Goal: Transaction & Acquisition: Obtain resource

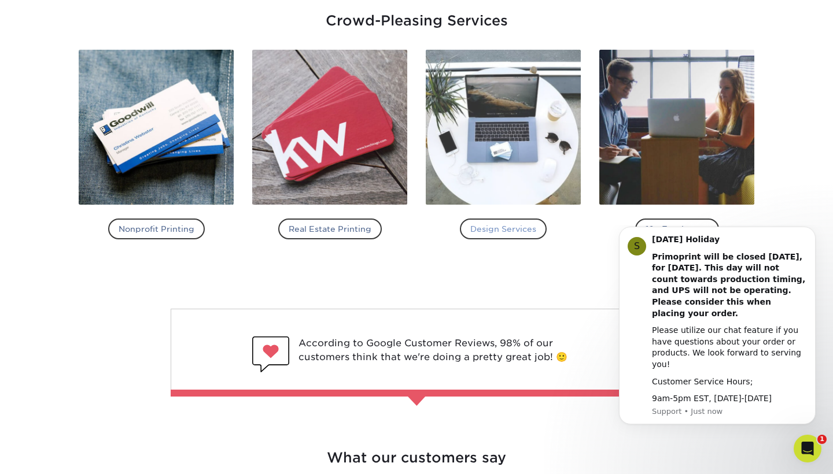
scroll to position [1357, 0]
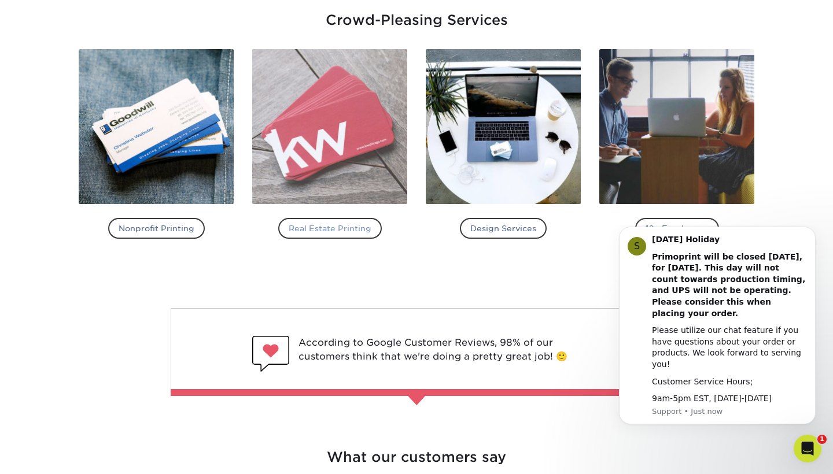
click at [371, 177] on img at bounding box center [329, 126] width 155 height 155
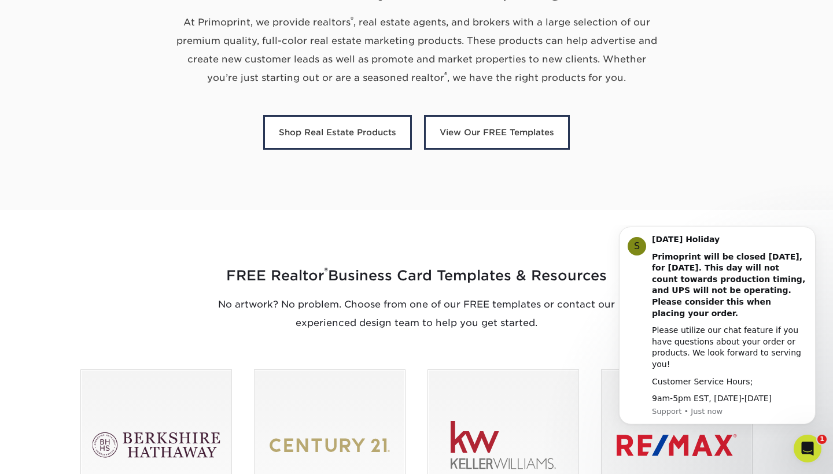
scroll to position [473, 0]
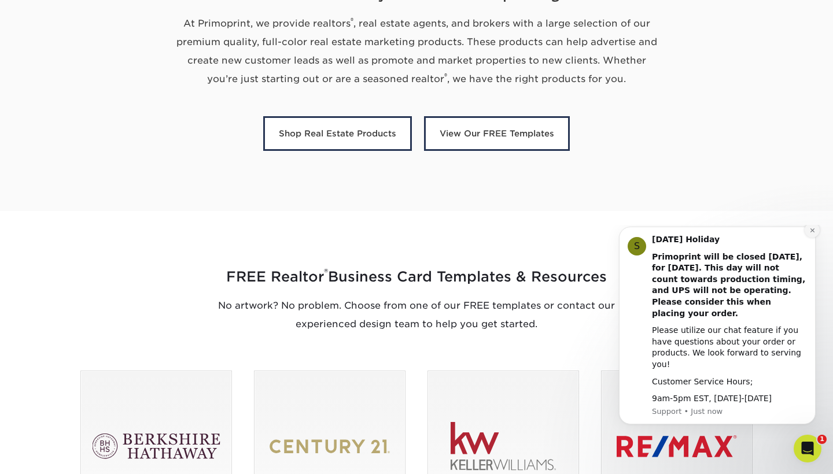
click at [812, 234] on icon "Dismiss notification" at bounding box center [812, 230] width 6 height 6
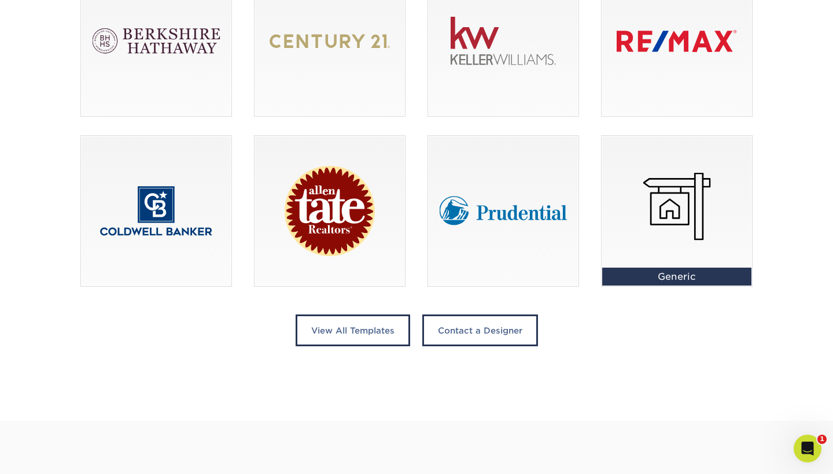
scroll to position [882, 0]
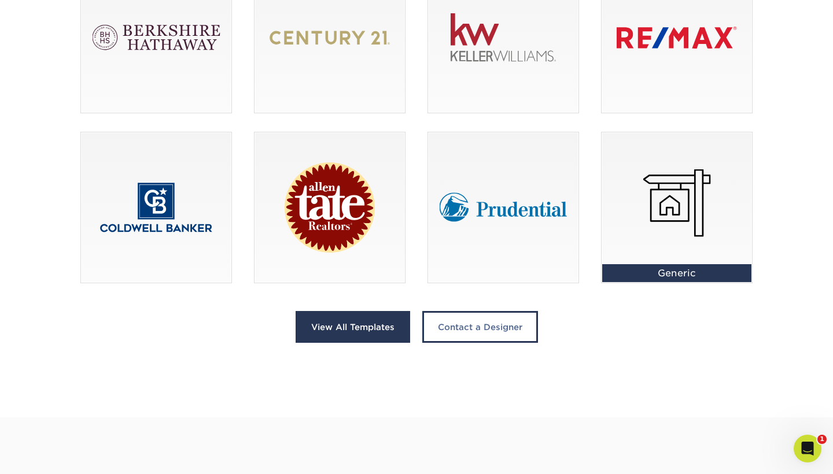
click at [374, 330] on link "View All Templates" at bounding box center [353, 327] width 115 height 32
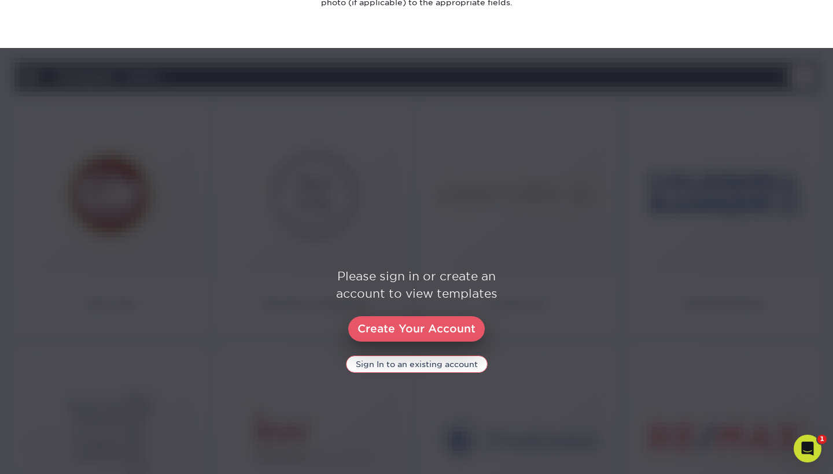
scroll to position [480, 0]
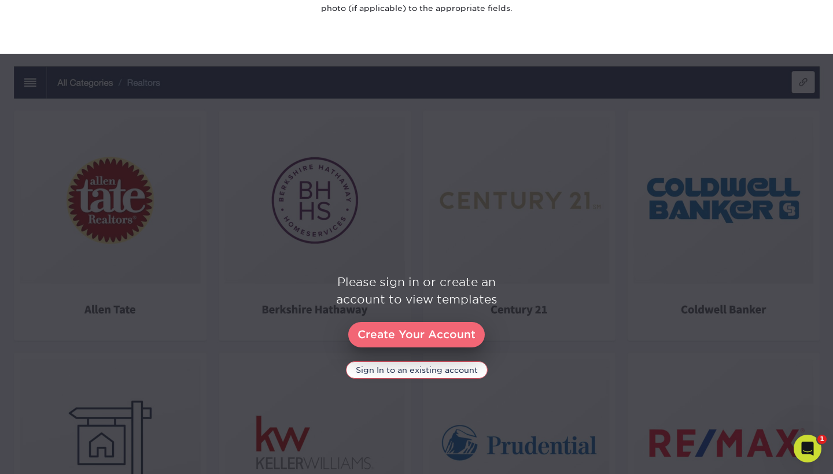
click at [415, 333] on link "Create Your Account" at bounding box center [416, 334] width 137 height 25
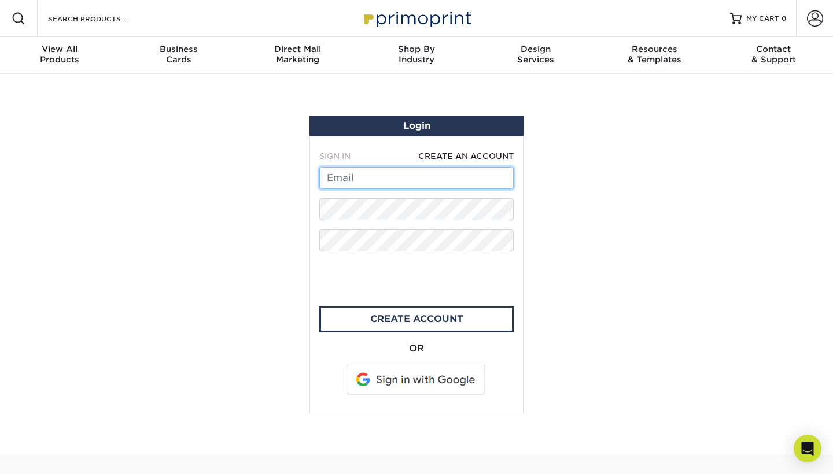
click at [388, 182] on input "text" at bounding box center [416, 178] width 194 height 22
click at [464, 159] on span "CREATE AN ACCOUNT" at bounding box center [465, 156] width 95 height 9
click at [453, 155] on span "CREATE AN ACCOUNT" at bounding box center [465, 156] width 95 height 9
click at [409, 171] on input "text" at bounding box center [416, 178] width 194 height 22
type input "ahmetsen25@icloud.com"
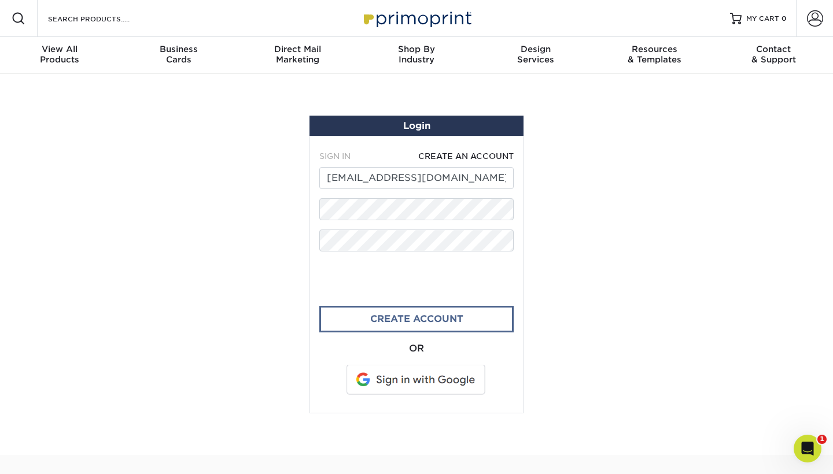
click at [369, 320] on link "create account" at bounding box center [416, 319] width 194 height 27
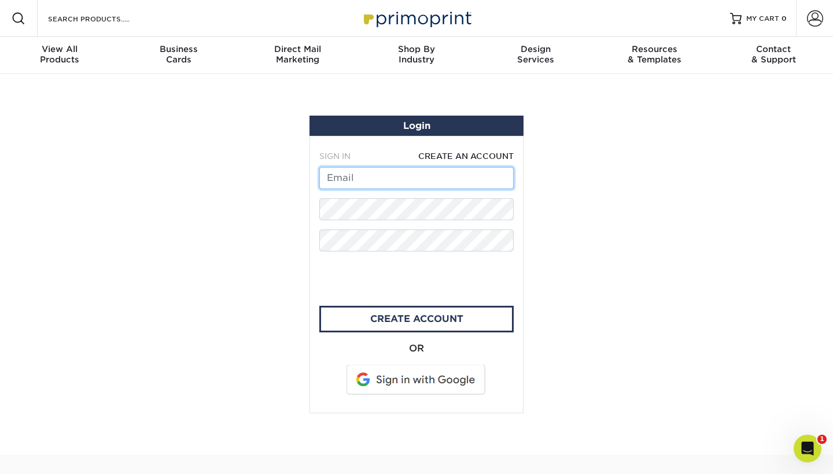
click at [433, 184] on input "text" at bounding box center [416, 178] width 194 height 22
type input "ahmetsen25@icloud.com"
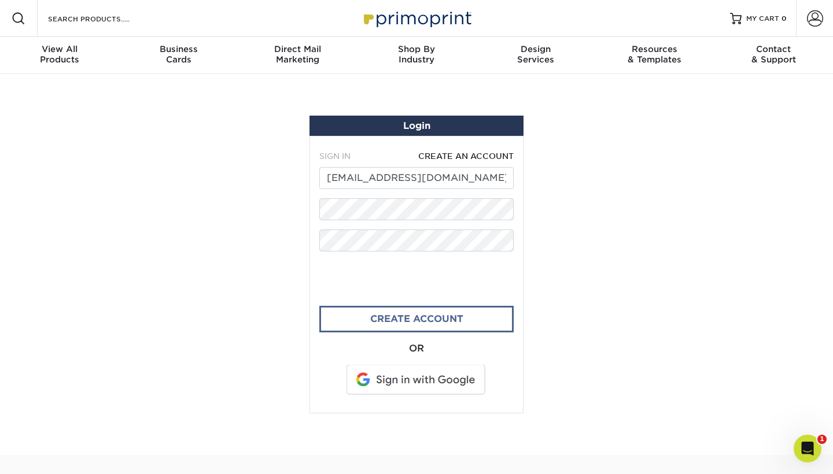
click at [354, 318] on link "CREATE ACCOUNT" at bounding box center [416, 319] width 194 height 27
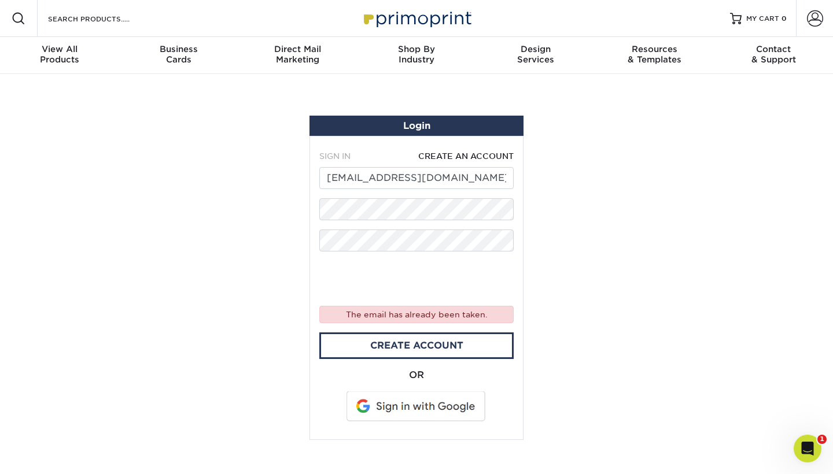
click at [420, 128] on h1 "Login" at bounding box center [416, 125] width 205 height 11
click at [813, 21] on span at bounding box center [815, 18] width 16 height 16
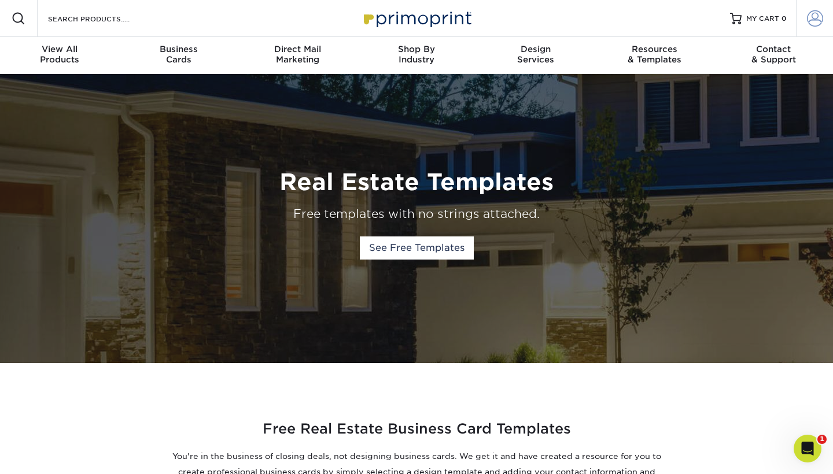
click at [820, 25] on span at bounding box center [815, 18] width 16 height 16
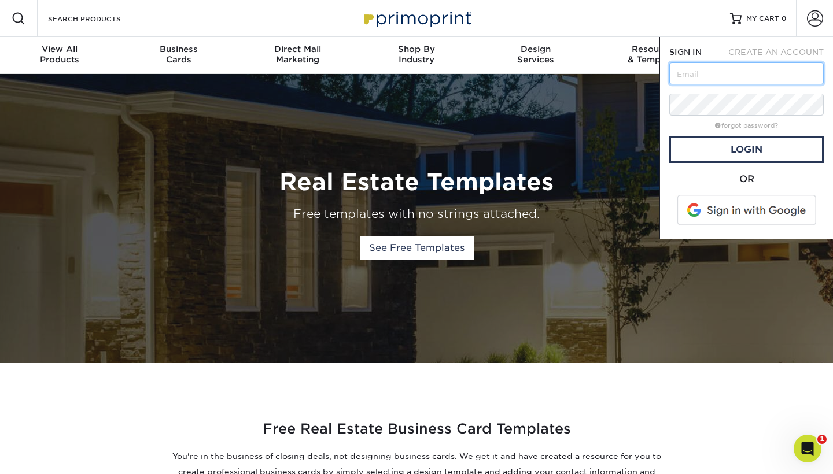
type input "ahmetsen25@icloud.com"
click at [698, 154] on link "Login" at bounding box center [746, 150] width 154 height 27
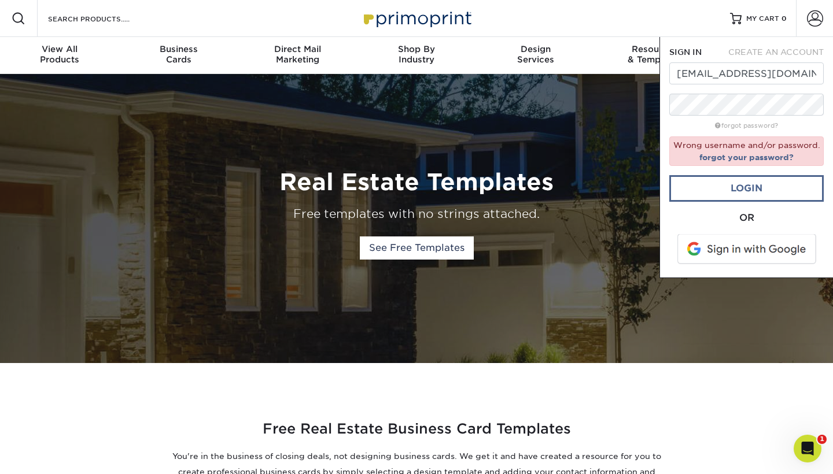
click at [739, 179] on link "Login" at bounding box center [746, 188] width 154 height 27
click at [787, 57] on div "CREATE AN ACCOUNT" at bounding box center [775, 52] width 115 height 12
click at [788, 50] on span "CREATE AN ACCOUNT" at bounding box center [775, 51] width 95 height 9
type input "ahmetsen25@icloud.com"
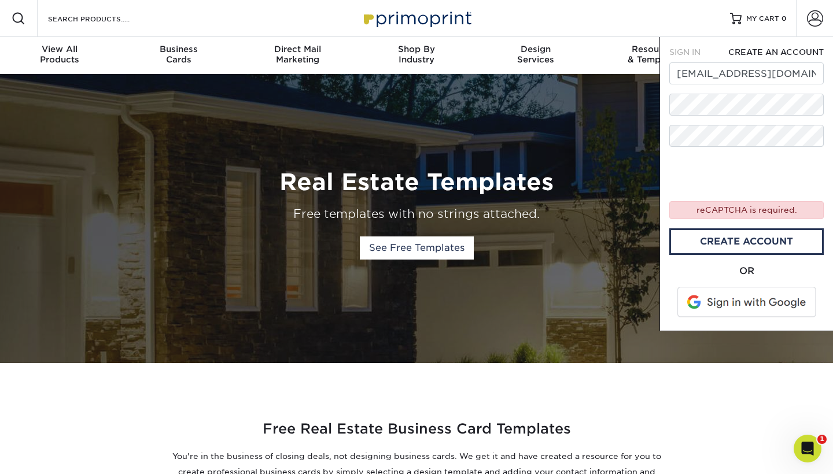
click at [749, 271] on div "OR" at bounding box center [746, 271] width 154 height 14
click at [748, 298] on span at bounding box center [748, 303] width 148 height 30
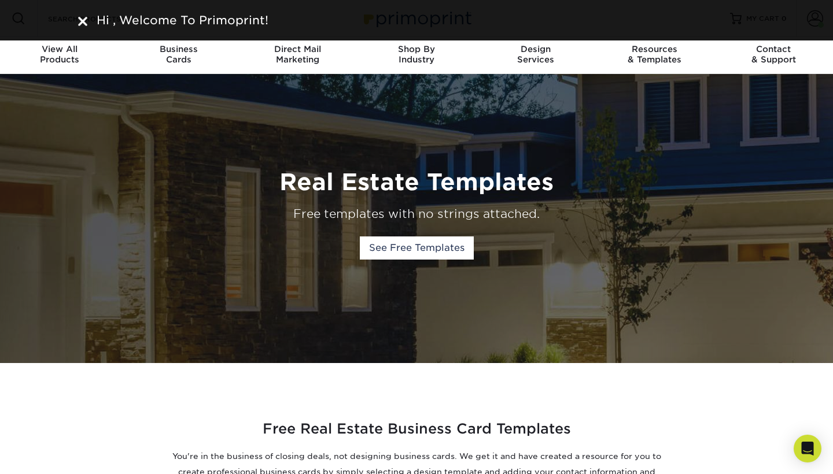
click at [548, 145] on div "Real Estate Templates Free templates with no strings attached. See Free Templat…" at bounding box center [416, 218] width 694 height 289
click at [77, 19] on div "Hi , Welcome To Primoprint!" at bounding box center [416, 20] width 694 height 17
click at [80, 20] on img at bounding box center [82, 21] width 9 height 9
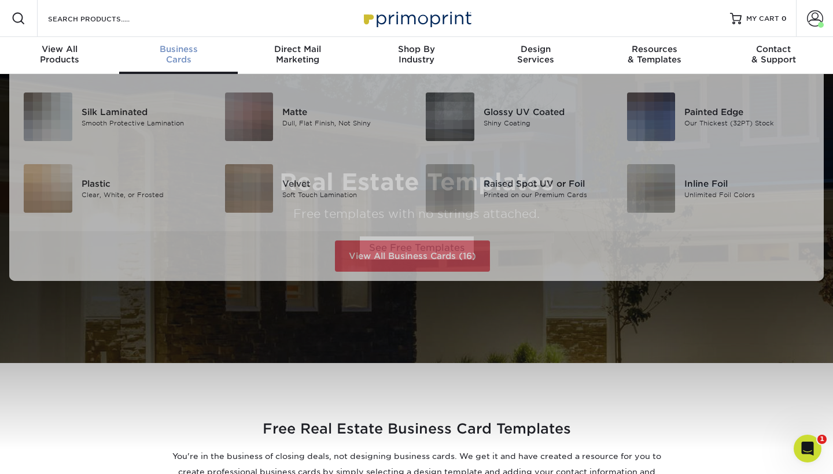
click at [173, 54] on div "Business Cards" at bounding box center [178, 54] width 119 height 21
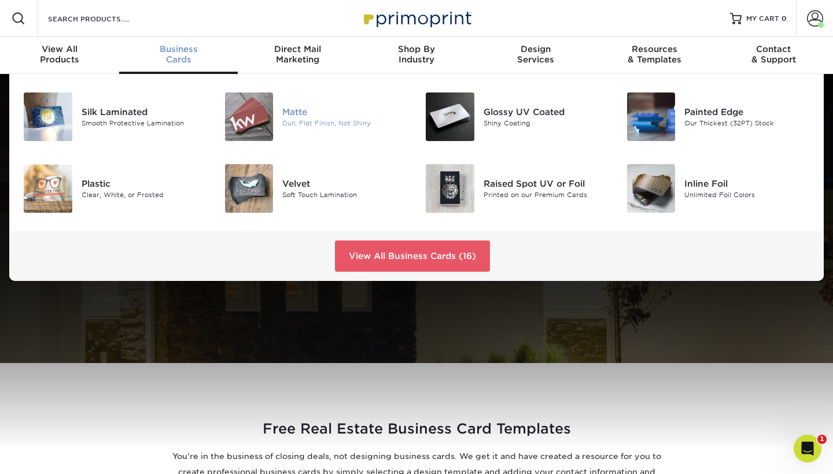
click at [256, 119] on img at bounding box center [249, 117] width 49 height 49
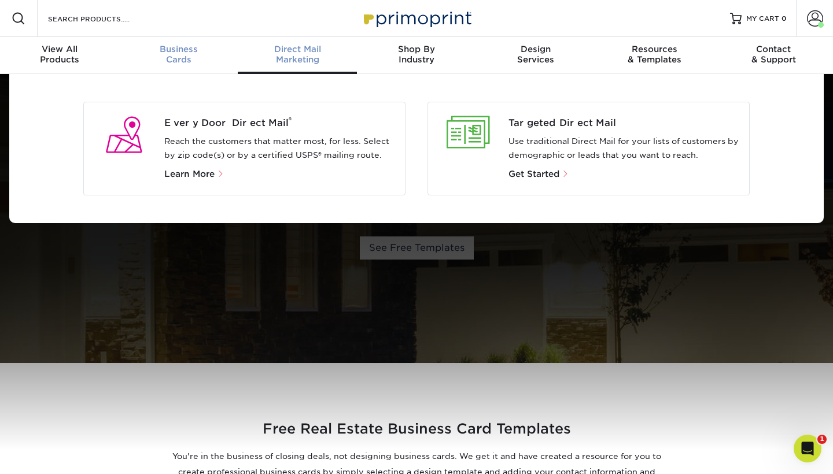
click at [169, 49] on span "Business" at bounding box center [178, 49] width 119 height 10
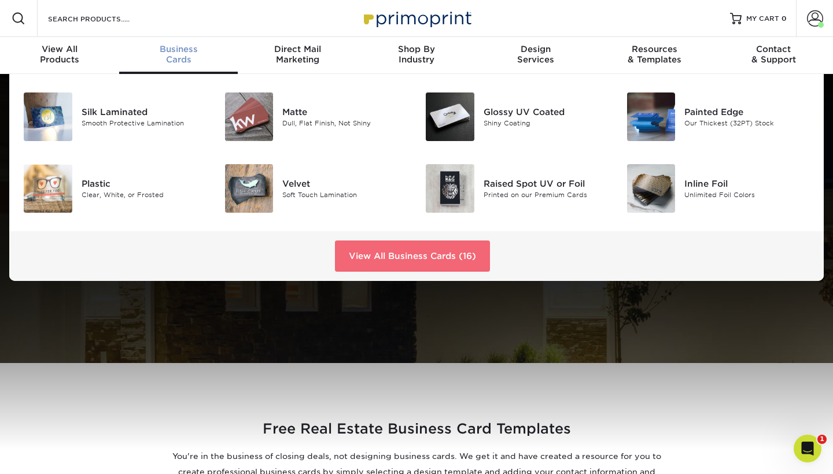
click at [418, 257] on link "View All Business Cards (16)" at bounding box center [412, 256] width 155 height 31
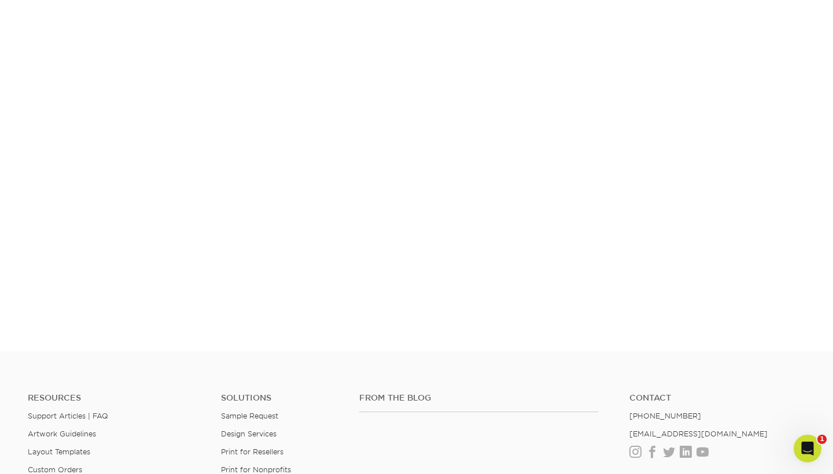
scroll to position [874, 0]
